Goal: Communication & Community: Answer question/provide support

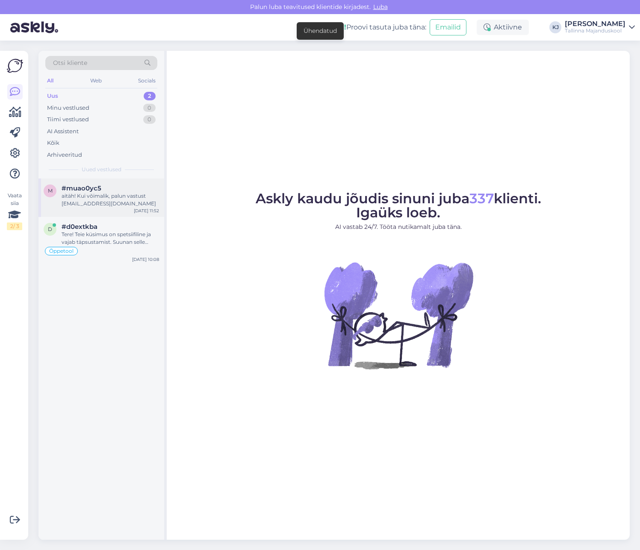
drag, startPoint x: 100, startPoint y: 197, endPoint x: 103, endPoint y: 203, distance: 6.2
click at [100, 198] on div "aitäh! Kui võimalik, palun vastust [EMAIL_ADDRESS][DOMAIN_NAME]" at bounding box center [110, 199] width 97 height 15
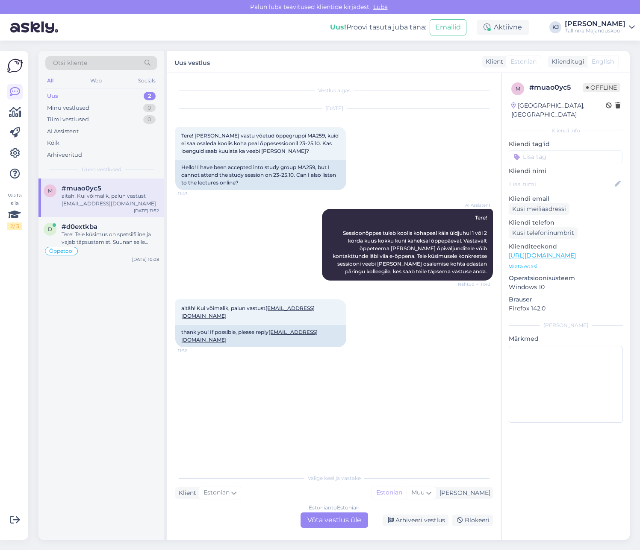
click at [269, 359] on div "Vestlus algas [DATE] Tere! [PERSON_NAME] vastu võetud õppegruppi MA259, kuid ei…" at bounding box center [337, 272] width 325 height 380
click at [85, 242] on div "Tere! Teie küsimus on spetsiifiline ja vajab täpsustamist. Suunan selle edasi k…" at bounding box center [110, 238] width 97 height 15
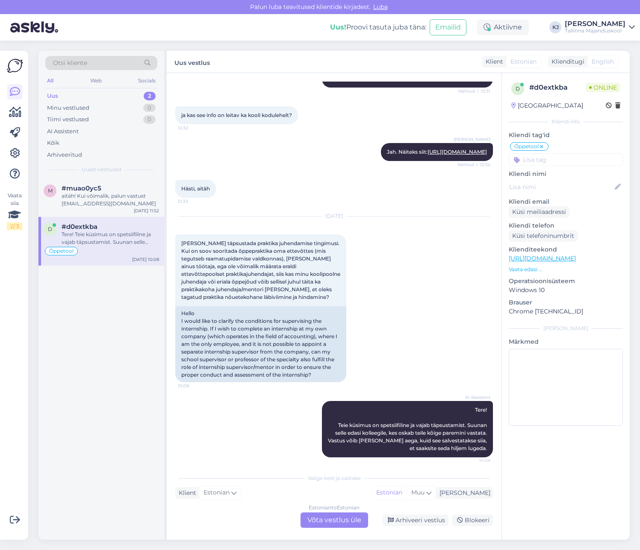
scroll to position [350, 0]
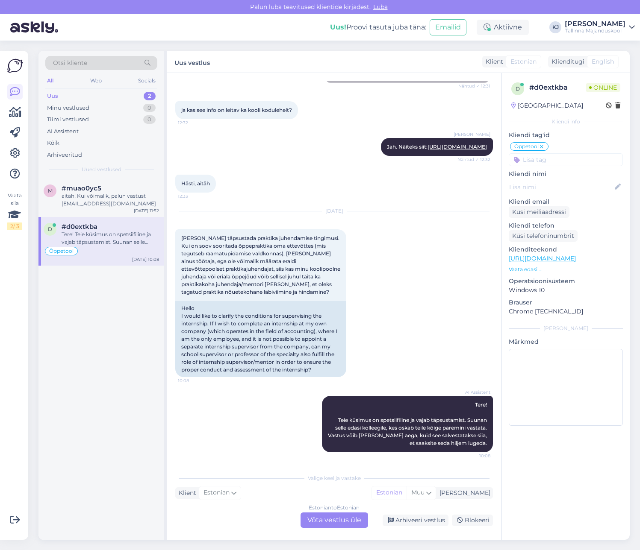
click at [347, 522] on div "Estonian to Estonian Võta vestlus üle" at bounding box center [334, 520] width 68 height 15
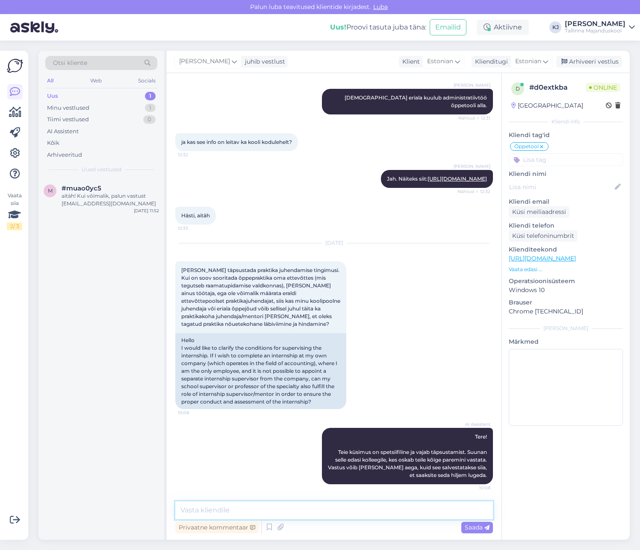
click at [352, 514] on textarea at bounding box center [334, 511] width 318 height 18
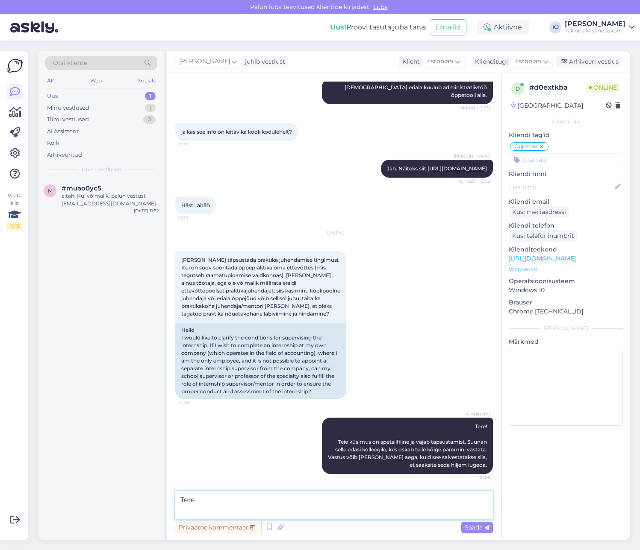
scroll to position [339, 0]
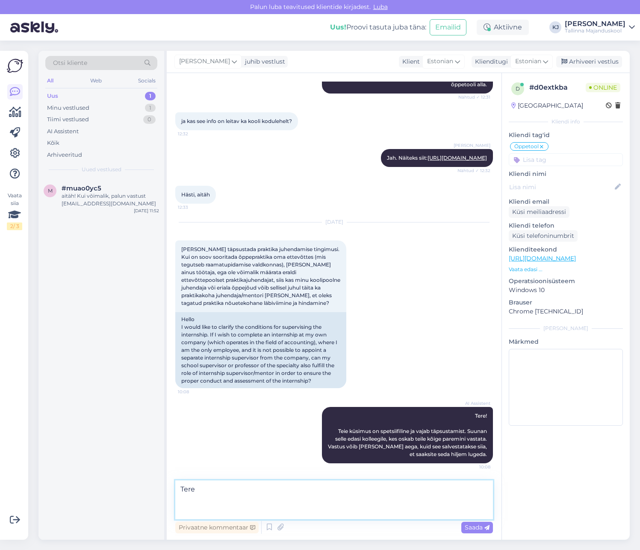
click at [219, 507] on textarea "Tere" at bounding box center [334, 500] width 318 height 39
paste textarea "[URL][DOMAIN_NAME]"
click at [181, 513] on textarea "Tere [URL][DOMAIN_NAME]" at bounding box center [334, 500] width 318 height 39
type textarea "Tere Leiate oma vastuse siit: [URL][DOMAIN_NAME]"
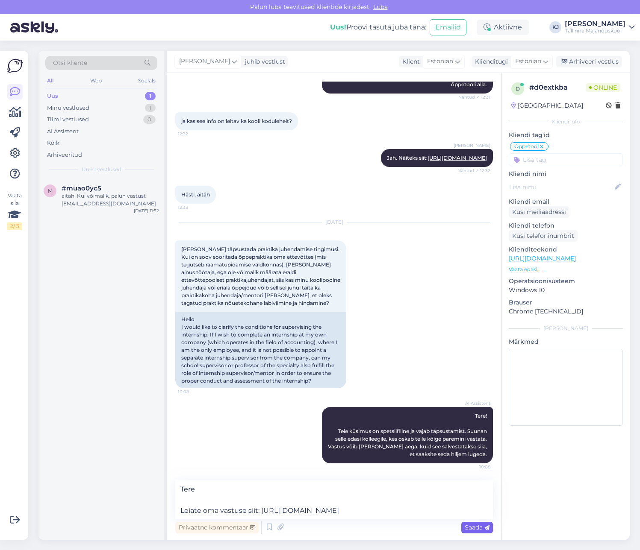
click at [469, 528] on span "Saada" at bounding box center [477, 528] width 25 height 8
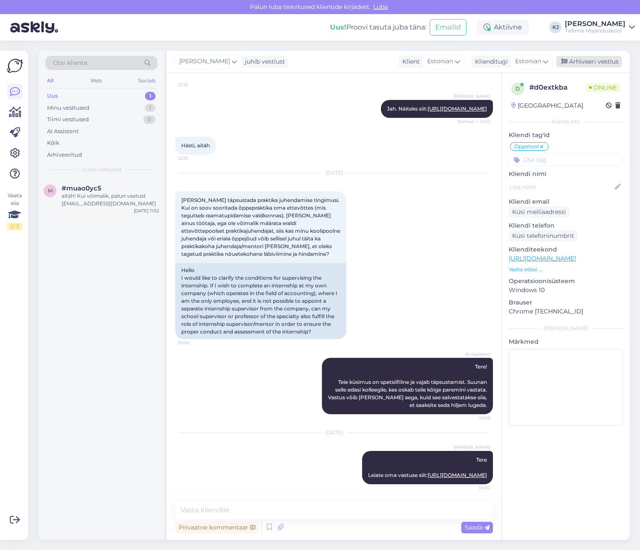
click at [588, 60] on div "Arhiveeri vestlus" at bounding box center [589, 62] width 66 height 12
